Goal: Transaction & Acquisition: Purchase product/service

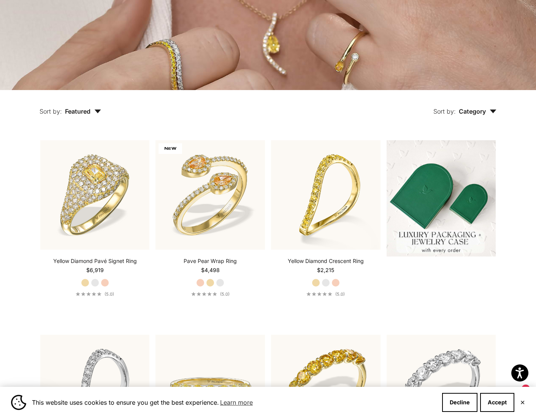
scroll to position [161, 0]
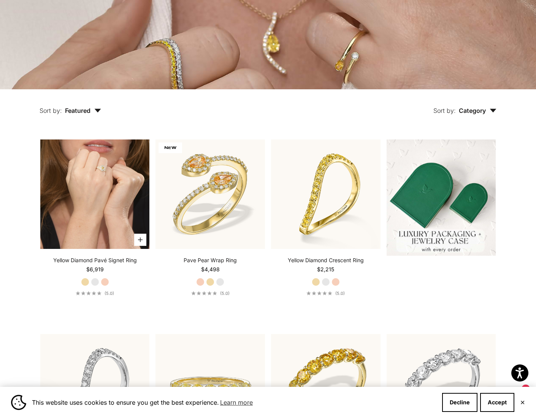
click at [106, 169] on video "#YellowGold\a#WhiteGold\a#RoseGold" at bounding box center [95, 195] width 110 height 110
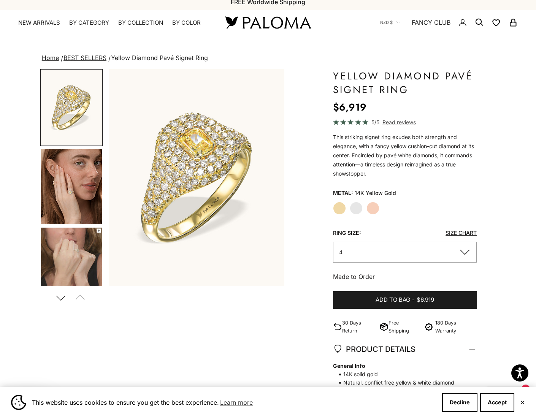
click at [222, 165] on img "Item 1 of 14" at bounding box center [197, 177] width 176 height 217
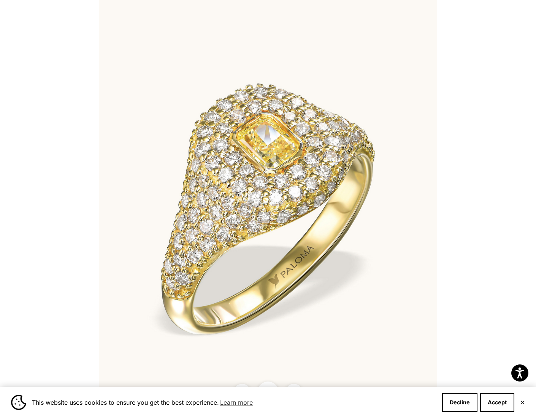
scroll to position [9, 0]
click at [496, 210] on div at bounding box center [268, 209] width 536 height 418
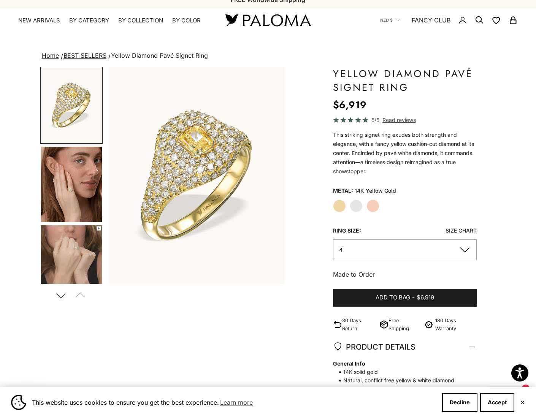
click at [70, 191] on img "Go to item 4" at bounding box center [71, 184] width 61 height 75
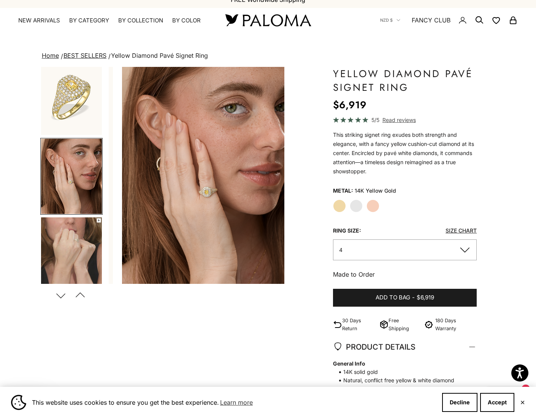
scroll to position [0, 185]
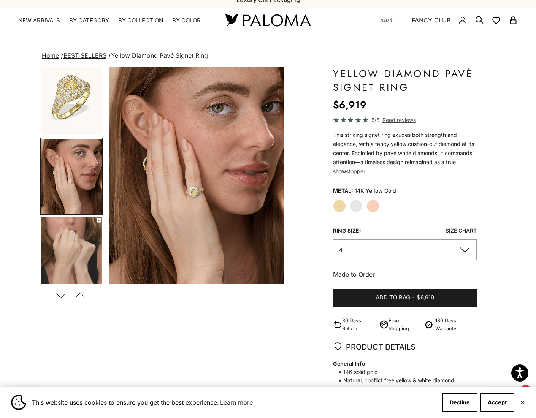
click at [248, 195] on img "Item 4 of 14" at bounding box center [197, 175] width 176 height 217
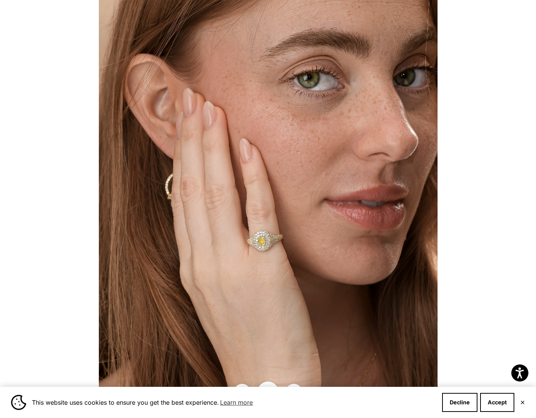
click at [469, 210] on div at bounding box center [268, 209] width 536 height 418
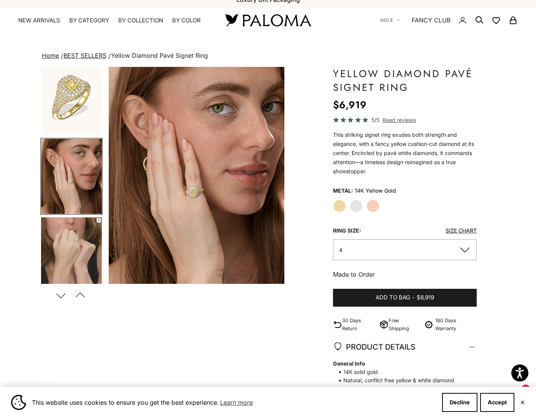
click at [245, 186] on img "Item 4 of 14" at bounding box center [197, 175] width 176 height 217
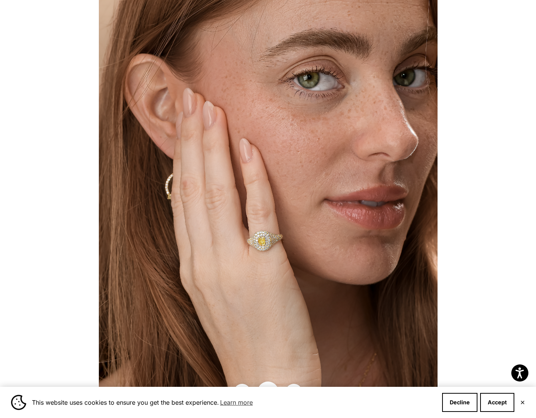
click at [463, 194] on div at bounding box center [268, 209] width 536 height 418
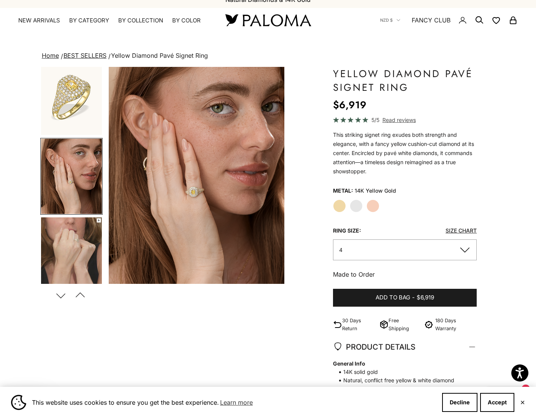
click at [76, 240] on img "Go to item 5" at bounding box center [71, 255] width 61 height 75
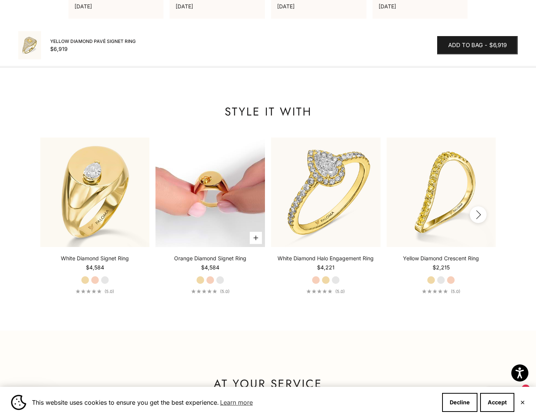
scroll to position [788, 0]
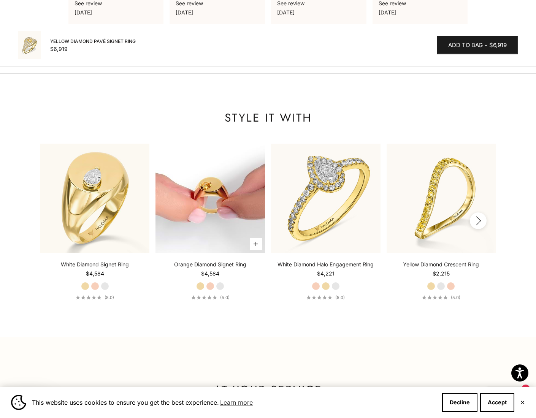
click at [227, 175] on img at bounding box center [211, 199] width 110 height 110
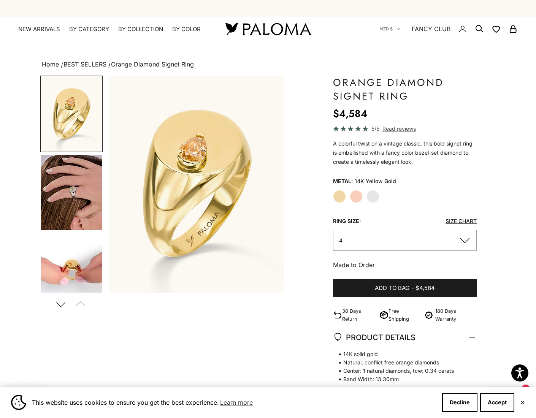
scroll to position [0, 1]
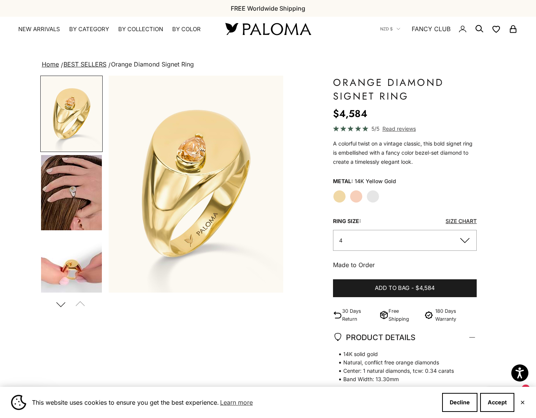
click at [41, 170] on img "Go to item 4" at bounding box center [71, 192] width 61 height 75
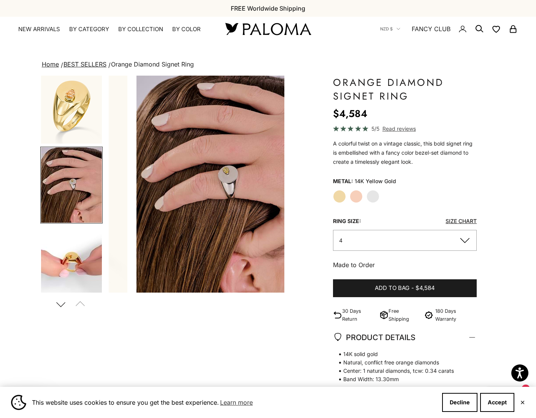
scroll to position [0, 185]
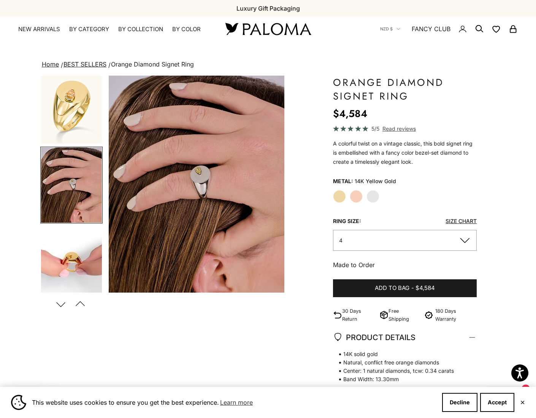
click at [76, 248] on img "Go to item 5" at bounding box center [71, 263] width 61 height 75
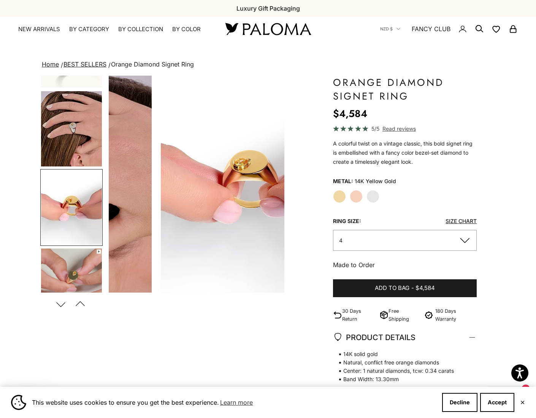
scroll to position [86, 0]
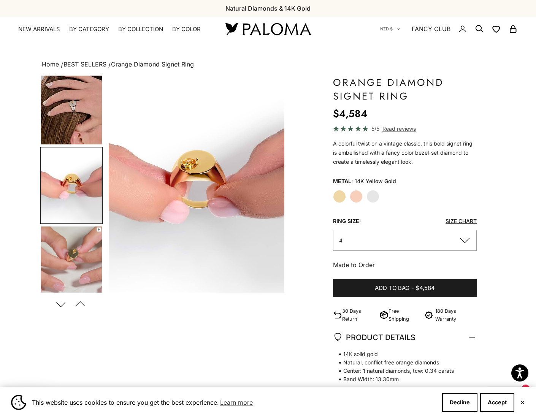
click at [83, 245] on img "Go to item 6" at bounding box center [71, 264] width 61 height 75
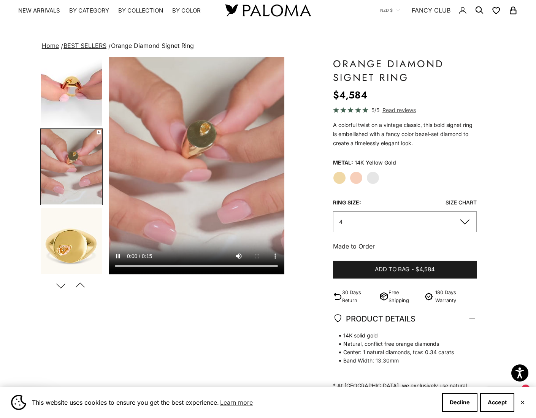
scroll to position [27, 0]
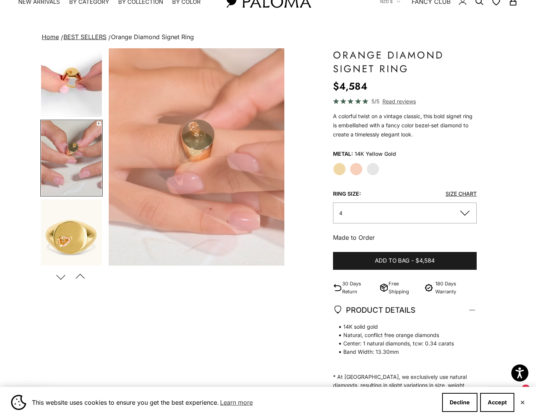
click at [62, 275] on button "Next" at bounding box center [60, 276] width 17 height 17
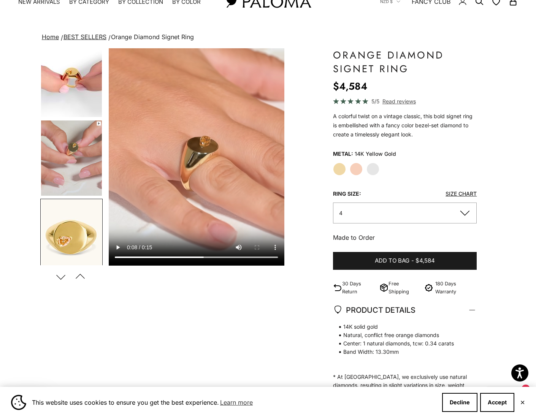
scroll to position [243, 0]
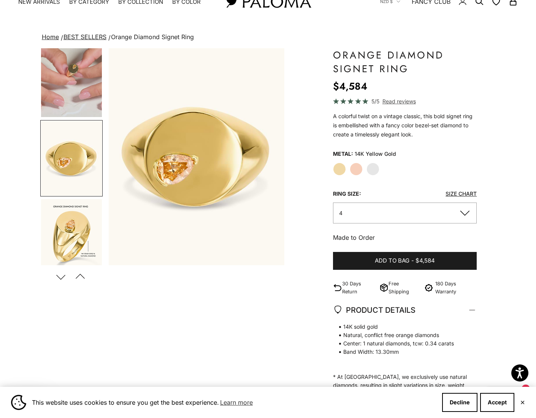
click at [84, 253] on img "Go to item 9" at bounding box center [71, 236] width 61 height 75
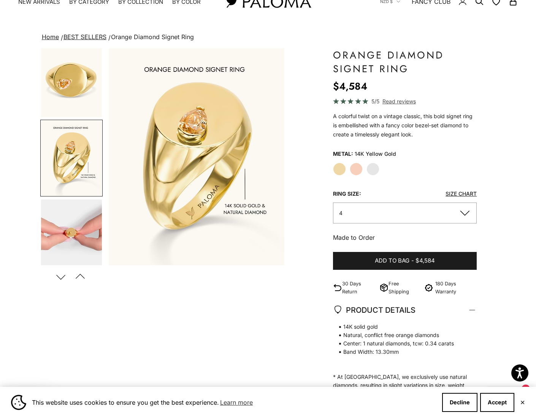
click at [61, 278] on button "Next" at bounding box center [60, 276] width 17 height 17
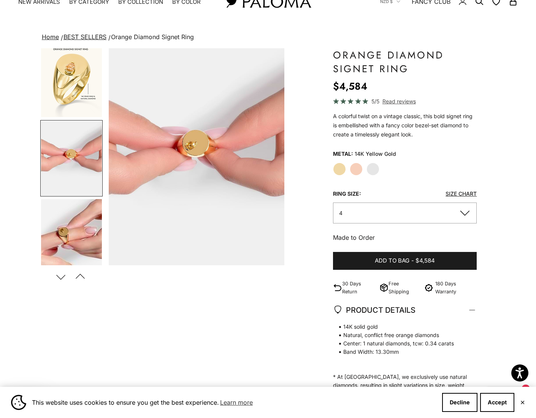
click at [62, 276] on button "Next" at bounding box center [60, 276] width 17 height 17
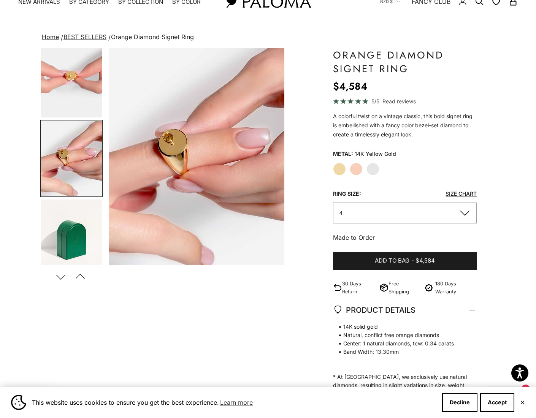
click at [61, 276] on button "Next" at bounding box center [60, 276] width 17 height 17
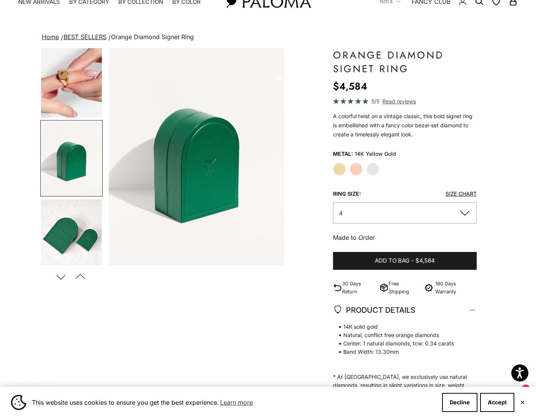
click at [61, 276] on button "Next" at bounding box center [60, 276] width 17 height 17
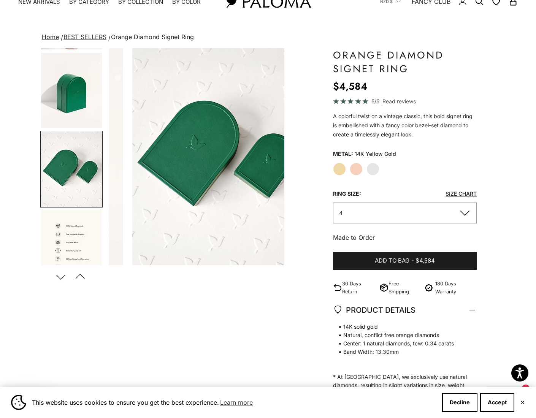
scroll to position [636, 0]
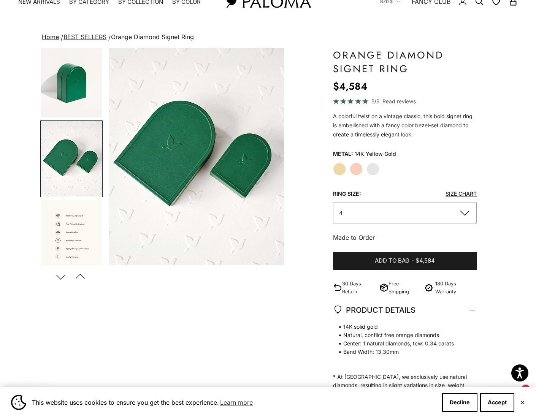
click at [61, 276] on button "Next" at bounding box center [60, 276] width 17 height 17
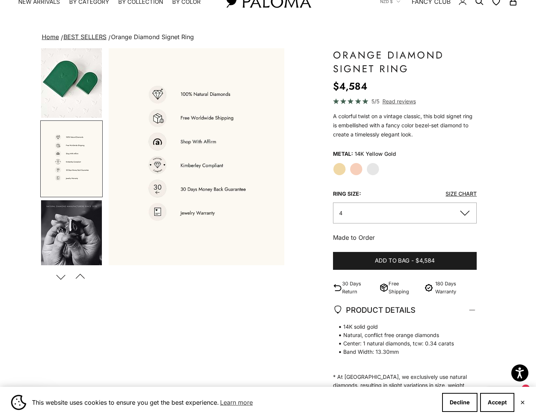
click at [61, 276] on button "Next" at bounding box center [60, 276] width 17 height 17
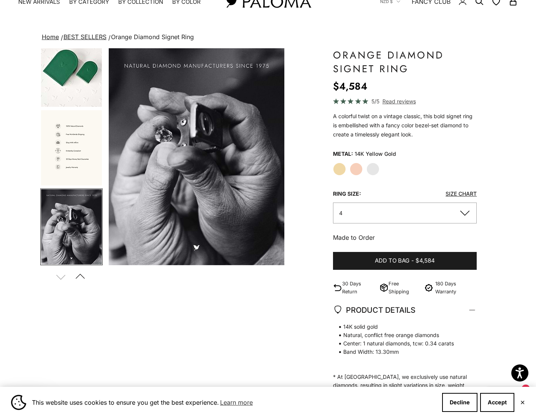
click at [81, 274] on button "Previous" at bounding box center [80, 276] width 17 height 17
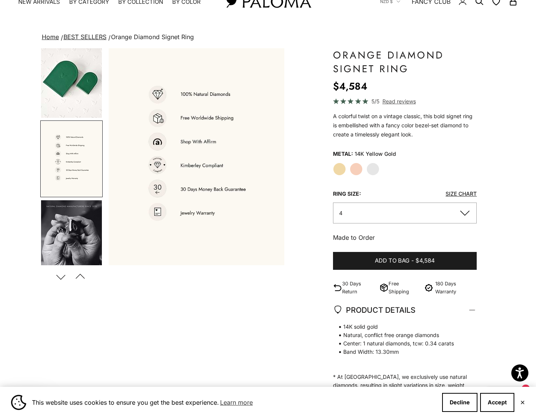
click at [81, 274] on button "Previous" at bounding box center [80, 276] width 17 height 17
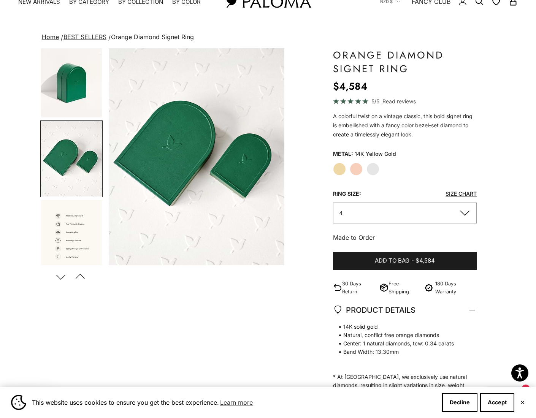
click at [81, 274] on button "Previous" at bounding box center [80, 276] width 17 height 17
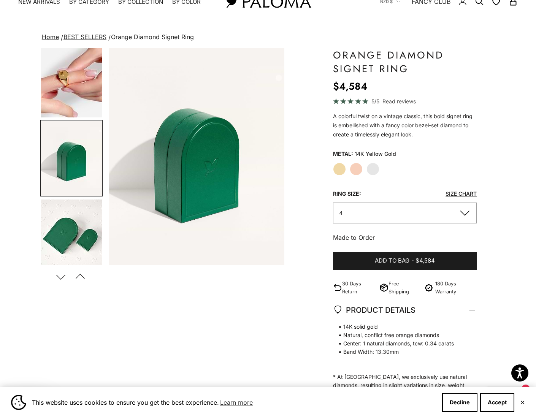
click at [81, 274] on button "Previous" at bounding box center [80, 276] width 17 height 17
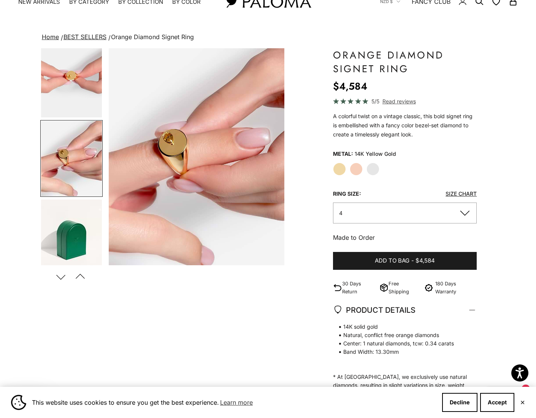
click at [81, 274] on button "Previous" at bounding box center [80, 276] width 17 height 17
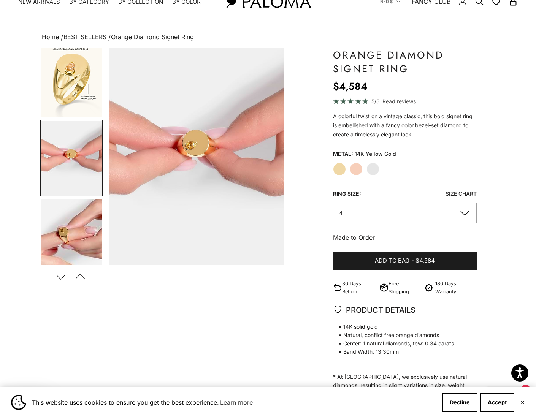
click at [81, 274] on button "Previous" at bounding box center [80, 276] width 17 height 17
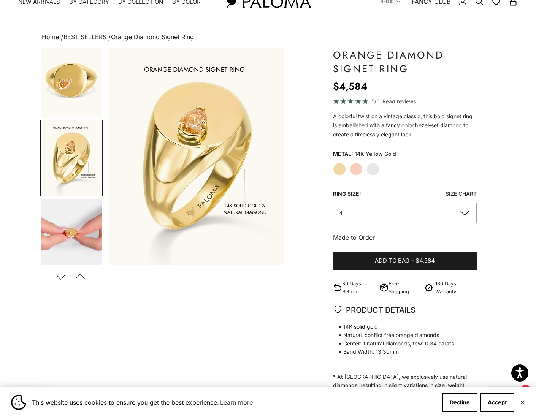
click at [81, 274] on button "Previous" at bounding box center [80, 276] width 17 height 17
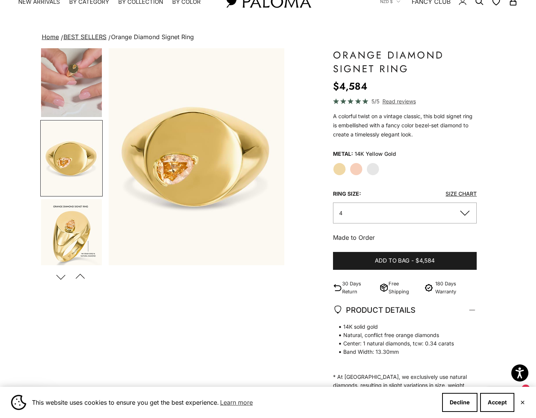
click at [81, 274] on button "Previous" at bounding box center [80, 276] width 17 height 17
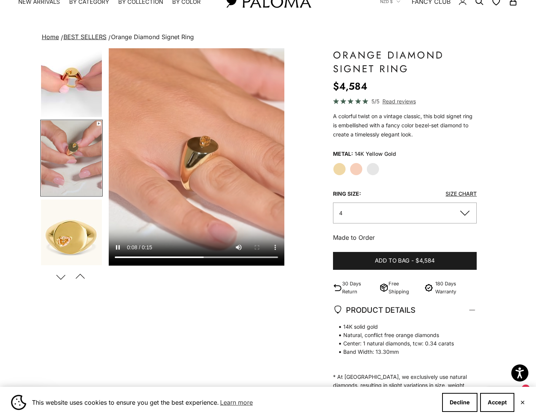
click at [81, 274] on button "Previous" at bounding box center [80, 276] width 17 height 17
